Goal: Information Seeking & Learning: Learn about a topic

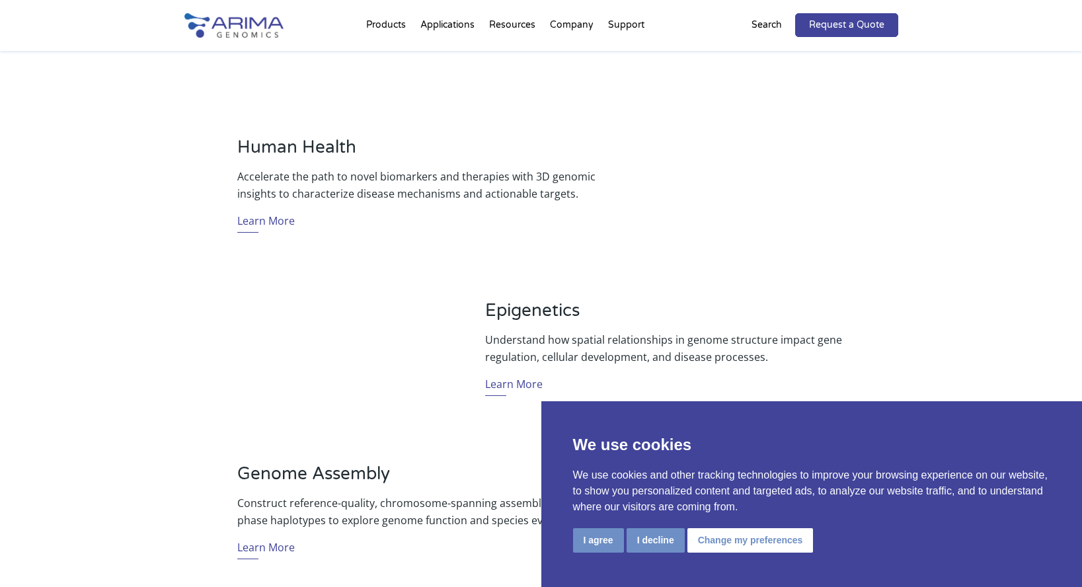
scroll to position [802, 0]
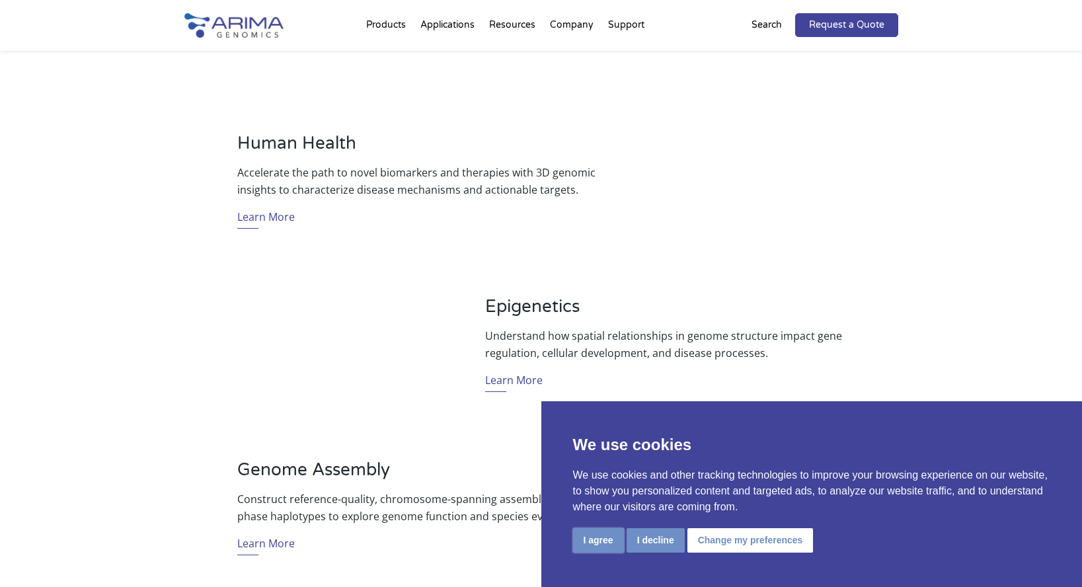
click at [597, 538] on button "I agree" at bounding box center [598, 540] width 51 height 24
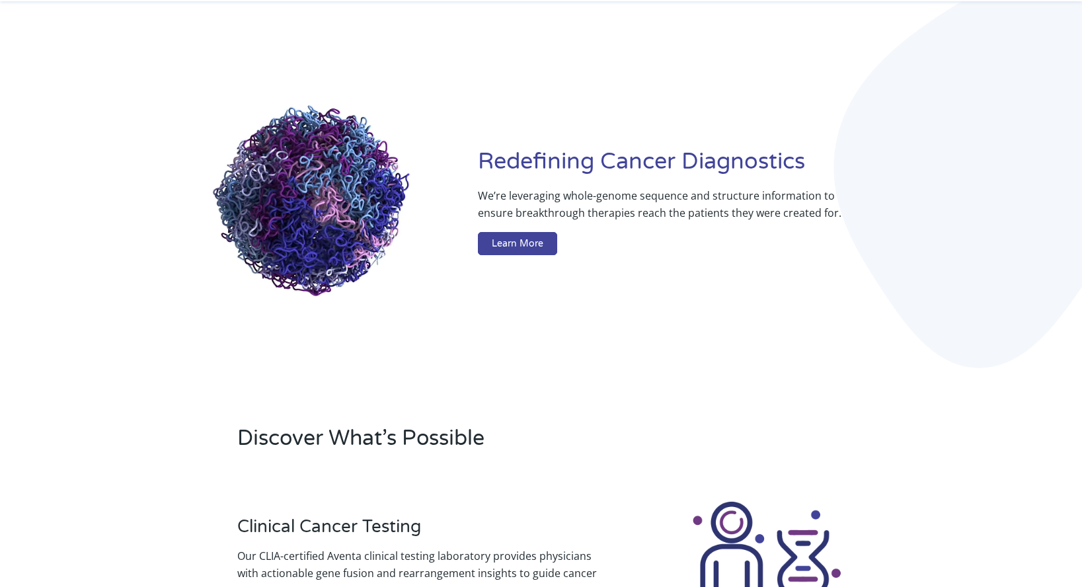
scroll to position [0, 0]
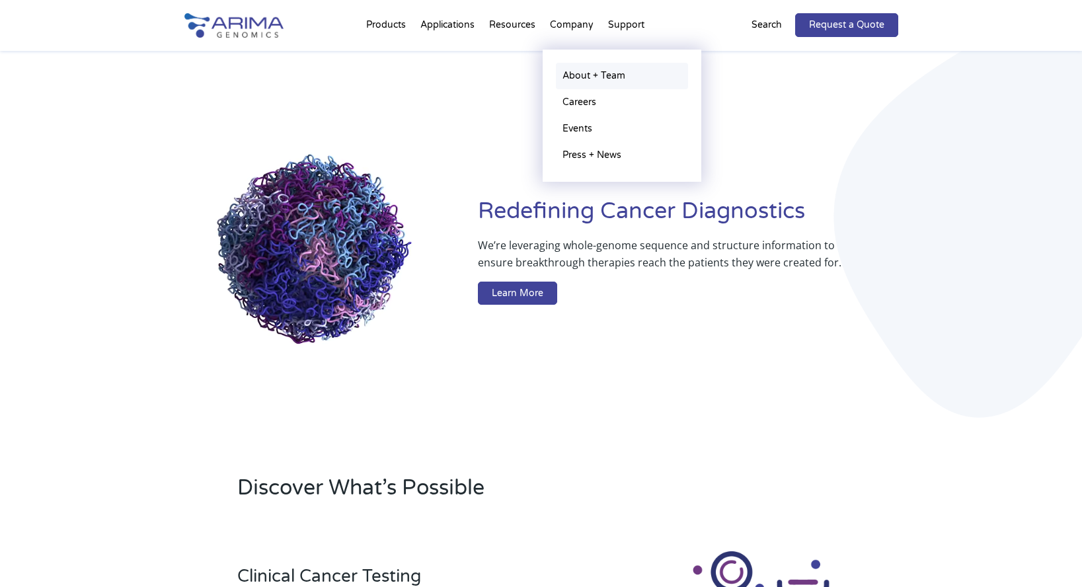
click at [578, 72] on link "About + Team" at bounding box center [622, 76] width 132 height 26
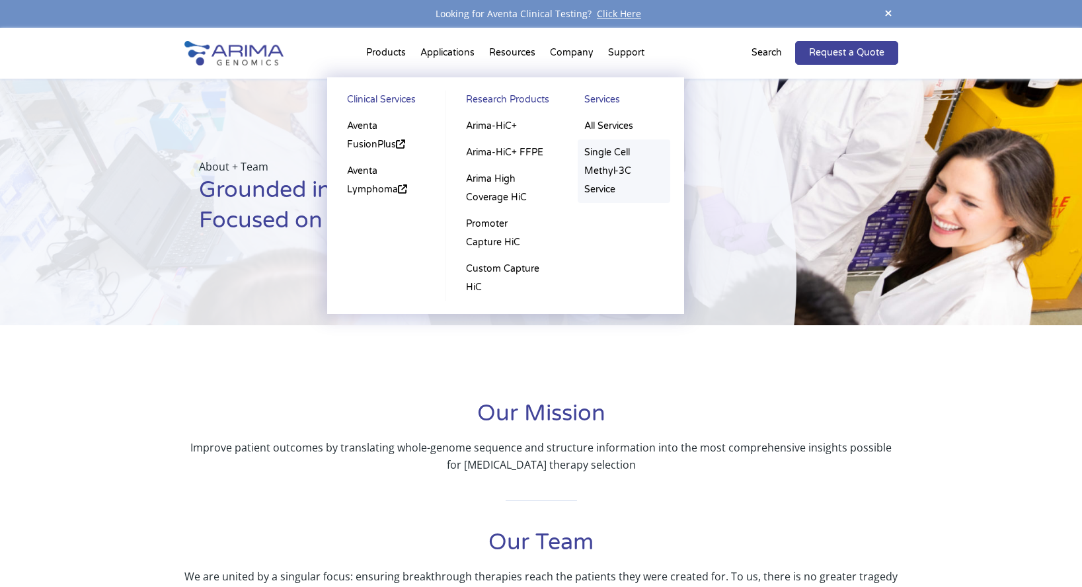
click at [604, 155] on link "Single Cell Methyl-3C Service" at bounding box center [624, 170] width 93 height 63
